Goal: Information Seeking & Learning: Learn about a topic

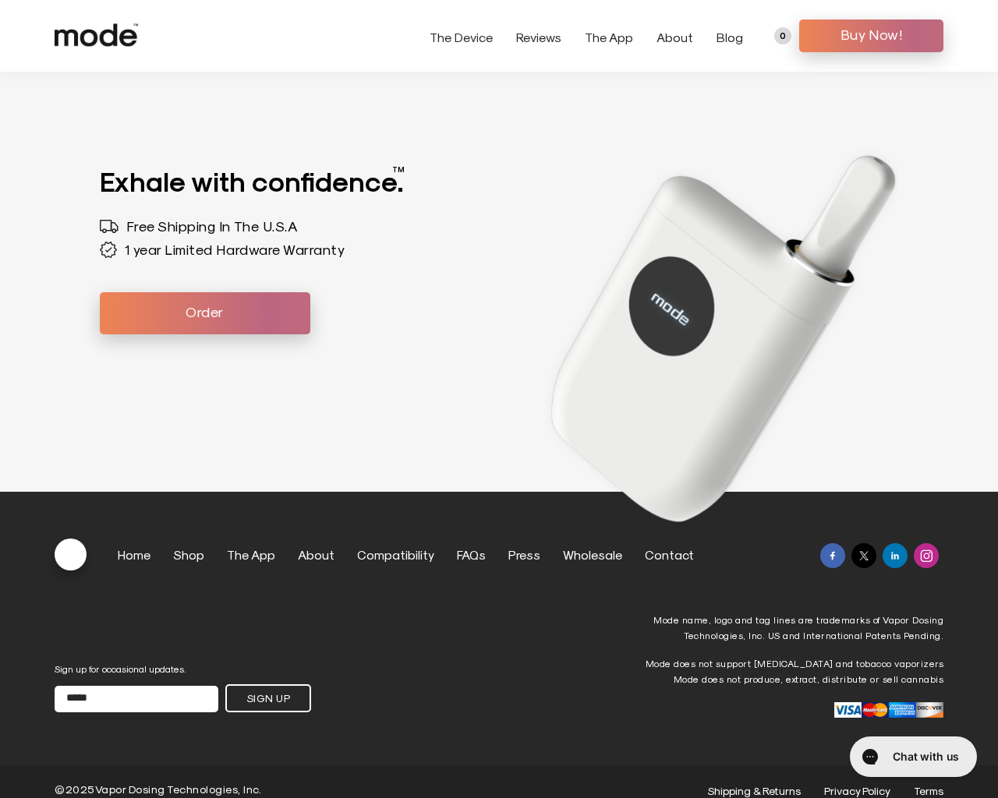
scroll to position [4305, 0]
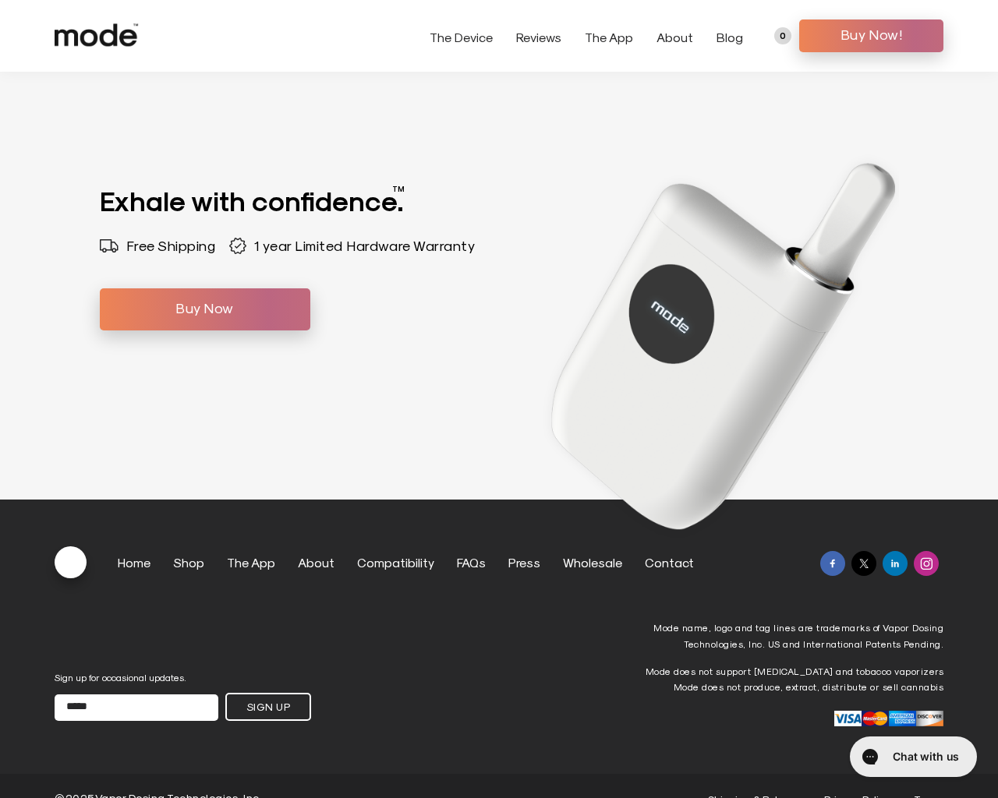
scroll to position [5093, 0]
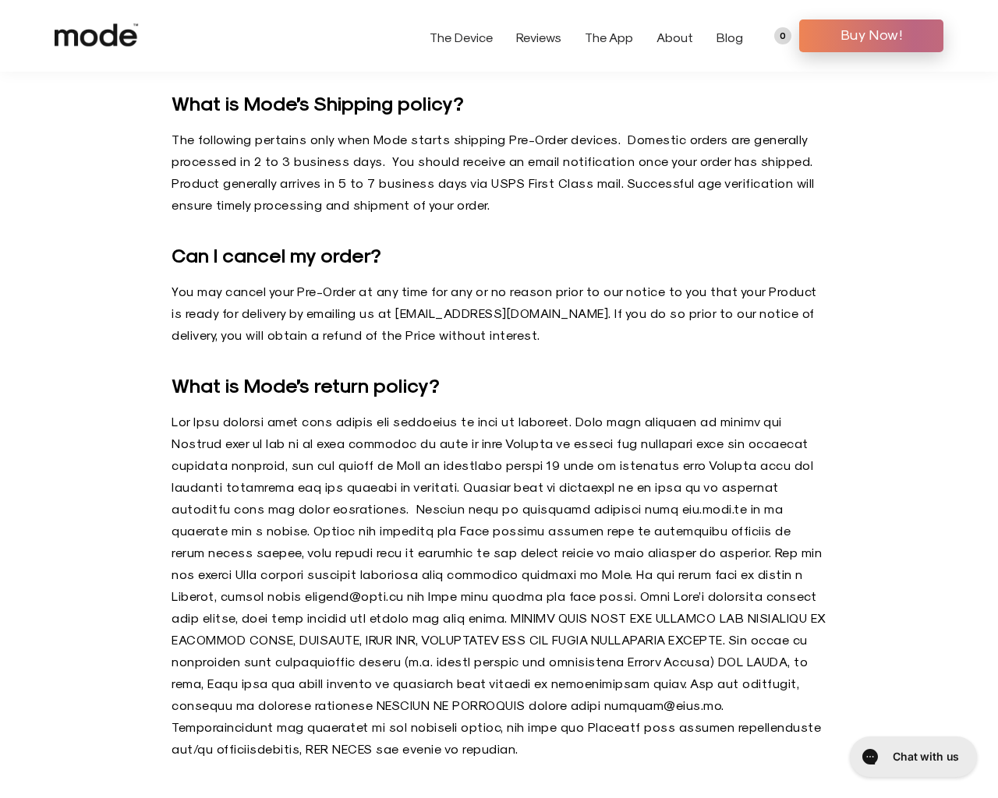
scroll to position [745, 0]
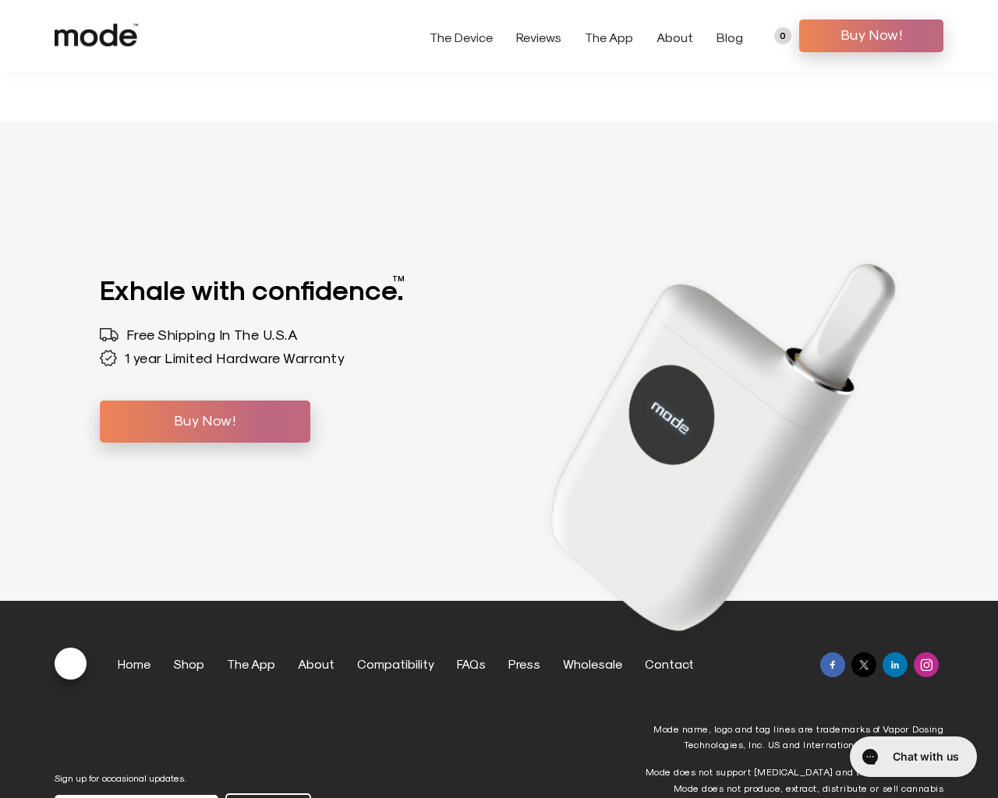
scroll to position [5194, 0]
